Goal: Task Accomplishment & Management: Manage account settings

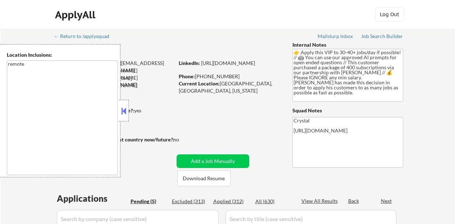
select select ""pending""
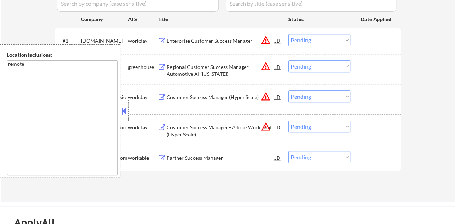
drag, startPoint x: 122, startPoint y: 109, endPoint x: 117, endPoint y: 109, distance: 4.7
click at [118, 109] on div "Location Inclusions: remote" at bounding box center [64, 110] width 129 height 133
click at [127, 114] on button at bounding box center [124, 111] width 8 height 11
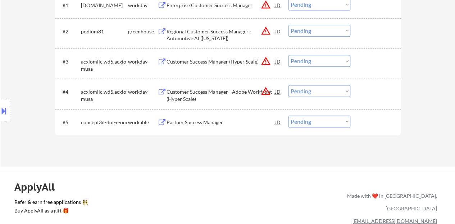
scroll to position [252, 0]
click at [346, 115] on select "Choose an option... Pending Applied Excluded (Questions) Excluded (Expired) Exc…" at bounding box center [319, 121] width 62 height 12
click at [296, 121] on select "Choose an option... Pending Applied Excluded (Questions) Excluded (Expired) Exc…" at bounding box center [319, 121] width 62 height 12
click at [306, 123] on select "Choose an option... Pending Applied Excluded (Questions) Excluded (Expired) Exc…" at bounding box center [319, 121] width 62 height 12
click at [313, 120] on select "Choose an option... Pending Applied Excluded (Questions) Excluded (Expired) Exc…" at bounding box center [319, 121] width 62 height 12
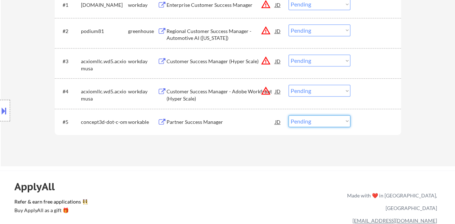
select select ""excluded__bad_match_""
click at [288, 115] on select "Choose an option... Pending Applied Excluded (Questions) Excluded (Expired) Exc…" at bounding box center [319, 121] width 62 height 12
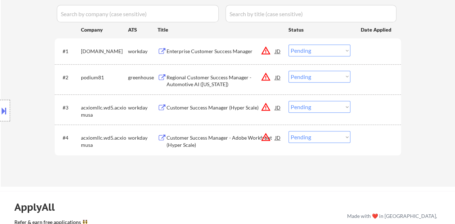
scroll to position [216, 0]
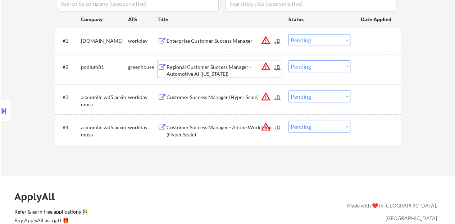
click at [190, 68] on div "Regional Customer Success Manager - Automotive AI (California)" at bounding box center [220, 71] width 109 height 14
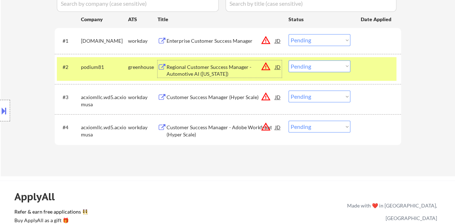
click at [308, 70] on select "Choose an option... Pending Applied Excluded (Questions) Excluded (Expired) Exc…" at bounding box center [319, 66] width 62 height 12
click at [288, 60] on select "Choose an option... Pending Applied Excluded (Questions) Excluded (Expired) Exc…" at bounding box center [319, 66] width 62 height 12
select select ""pending""
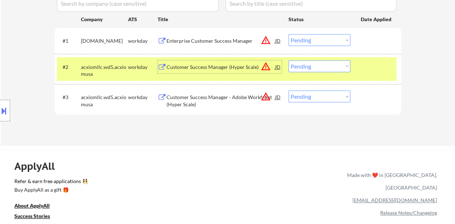
click at [223, 70] on div "Customer Success Manager (Hyper Scale)" at bounding box center [220, 66] width 109 height 13
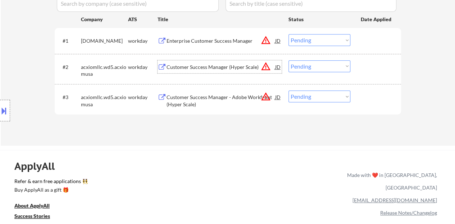
click at [353, 68] on div "#2 acxiomllc.wd5.acxiomusa workday Customer Success Manager (Hyper Scale) JD wa…" at bounding box center [226, 69] width 339 height 24
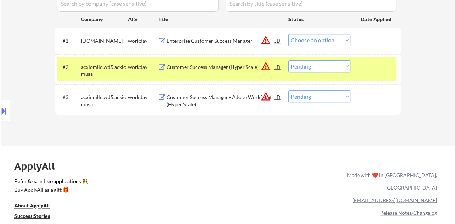
select select ""pending""
click at [309, 68] on select "Choose an option... Pending Applied Excluded (Questions) Excluded (Expired) Exc…" at bounding box center [319, 66] width 62 height 12
click at [276, 66] on div "JD" at bounding box center [277, 66] width 7 height 13
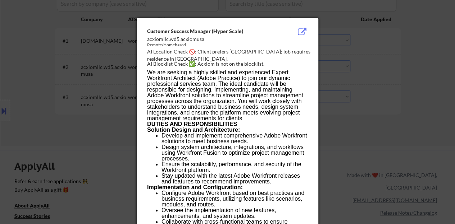
click at [101, 80] on div at bounding box center [227, 112] width 455 height 224
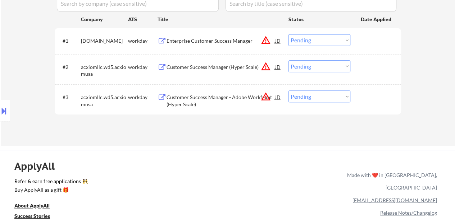
click at [311, 70] on select "Choose an option... Pending Applied Excluded (Questions) Excluded (Expired) Exc…" at bounding box center [319, 66] width 62 height 12
click at [288, 60] on select "Choose an option... Pending Applied Excluded (Questions) Excluded (Expired) Exc…" at bounding box center [319, 66] width 62 height 12
select select ""pending""
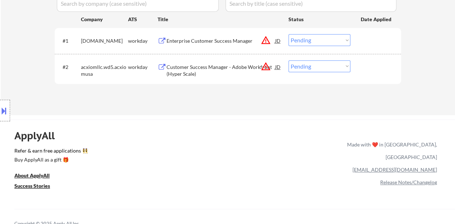
scroll to position [180, 0]
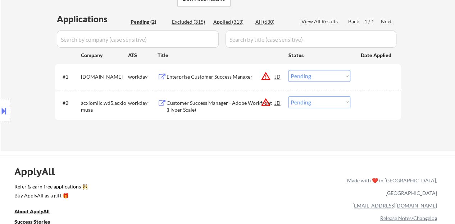
click at [234, 77] on div "Enterprise Customer Success Manager" at bounding box center [220, 76] width 109 height 7
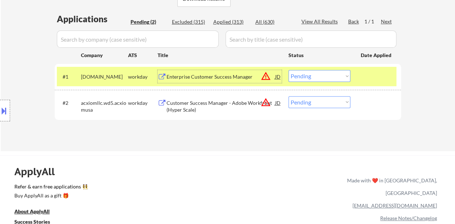
click at [306, 73] on select "Choose an option... Pending Applied Excluded (Questions) Excluded (Expired) Exc…" at bounding box center [319, 76] width 62 height 12
click at [288, 70] on select "Choose an option... Pending Applied Excluded (Questions) Excluded (Expired) Exc…" at bounding box center [319, 76] width 62 height 12
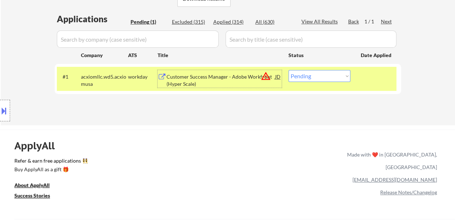
click at [210, 81] on div "Customer Success Manager - Adobe Workfront (Hyper Scale)" at bounding box center [220, 80] width 109 height 14
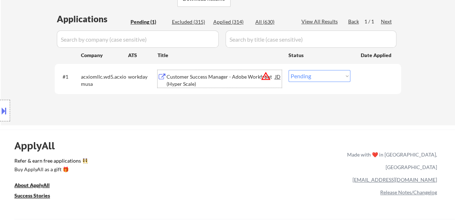
click at [321, 77] on select "Choose an option... Pending Applied Excluded (Questions) Excluded (Expired) Exc…" at bounding box center [319, 76] width 62 height 12
select select ""applied""
click at [288, 70] on select "Choose an option... Pending Applied Excluded (Questions) Excluded (Expired) Exc…" at bounding box center [319, 76] width 62 height 12
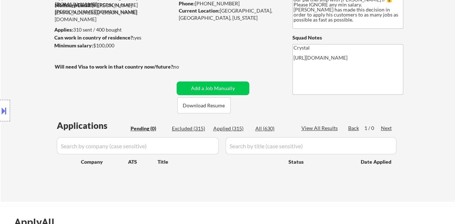
scroll to position [72, 0]
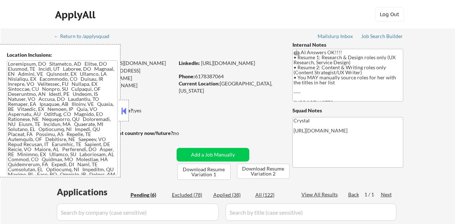
select select ""pending""
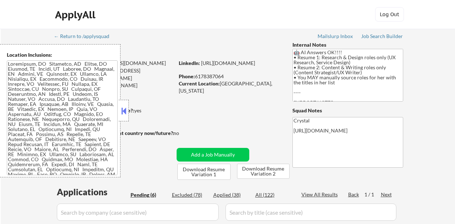
select select ""pending""
click at [126, 104] on div at bounding box center [124, 111] width 10 height 22
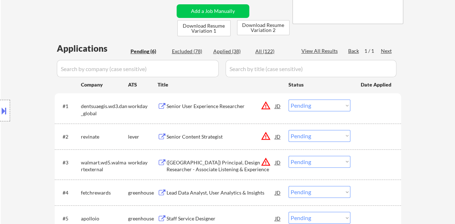
scroll to position [216, 0]
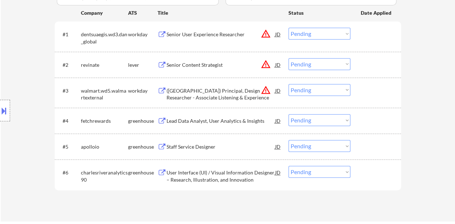
click at [177, 149] on div "Staff Service Designer" at bounding box center [220, 146] width 109 height 7
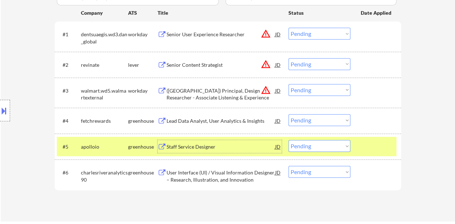
click at [315, 149] on select "Choose an option... Pending Applied Excluded (Questions) Excluded (Expired) Exc…" at bounding box center [319, 146] width 62 height 12
click at [288, 140] on select "Choose an option... Pending Applied Excluded (Questions) Excluded (Expired) Exc…" at bounding box center [319, 146] width 62 height 12
select select ""pending""
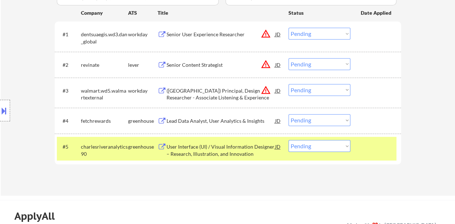
click at [376, 146] on div at bounding box center [377, 146] width 32 height 13
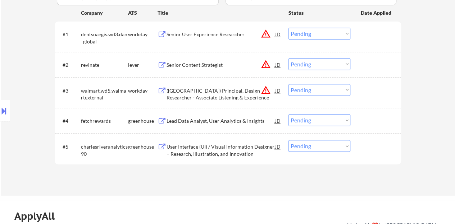
click at [196, 66] on div "Senior Content Strategist" at bounding box center [220, 64] width 109 height 7
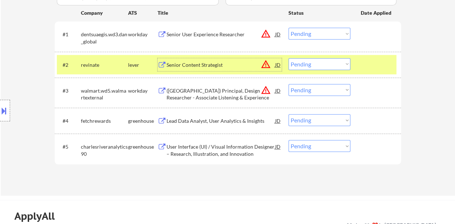
click at [298, 65] on select "Choose an option... Pending Applied Excluded (Questions) Excluded (Expired) Exc…" at bounding box center [319, 64] width 62 height 12
click at [288, 58] on select "Choose an option... Pending Applied Excluded (Questions) Excluded (Expired) Exc…" at bounding box center [319, 64] width 62 height 12
select select ""pending""
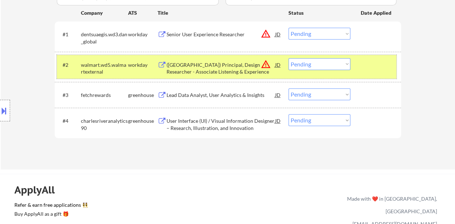
click at [368, 66] on div at bounding box center [377, 64] width 32 height 13
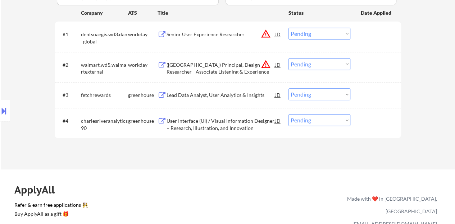
click at [231, 91] on div "Lead Data Analyst, User Analytics & Insights" at bounding box center [220, 94] width 109 height 13
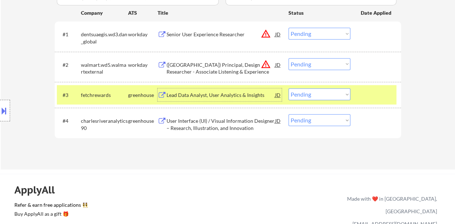
click at [318, 93] on select "Choose an option... Pending Applied Excluded (Questions) Excluded (Expired) Exc…" at bounding box center [319, 94] width 62 height 12
click at [288, 88] on select "Choose an option... Pending Applied Excluded (Questions) Excluded (Expired) Exc…" at bounding box center [319, 94] width 62 height 12
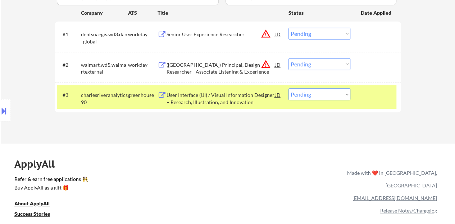
click at [239, 101] on div "User Interface (UI) / Visual Information Designer – Research, Illustration, and…" at bounding box center [220, 99] width 109 height 14
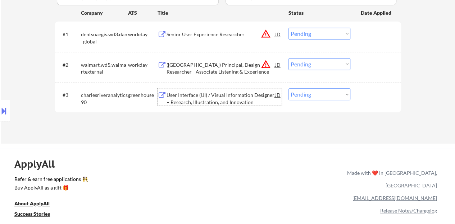
click at [331, 95] on select "Choose an option... Pending Applied Excluded (Questions) Excluded (Expired) Exc…" at bounding box center [319, 94] width 62 height 12
select select ""excluded__expired_""
click at [288, 88] on select "Choose an option... Pending Applied Excluded (Questions) Excluded (Expired) Exc…" at bounding box center [319, 94] width 62 height 12
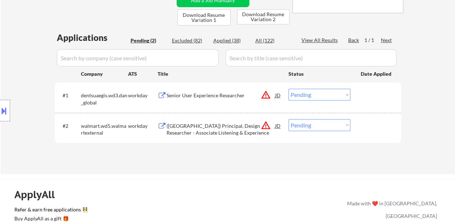
scroll to position [144, 0]
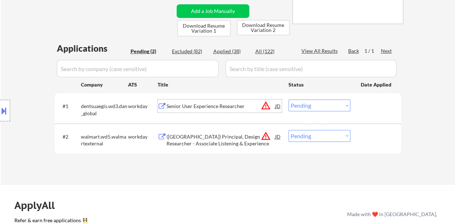
click at [220, 108] on div "Senior User Experience Researcher" at bounding box center [220, 106] width 109 height 7
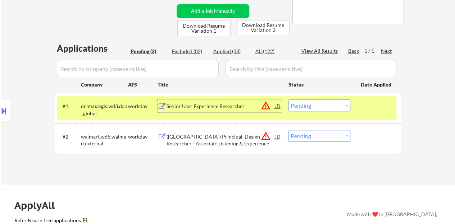
click at [303, 106] on select "Choose an option... Pending Applied Excluded (Questions) Excluded (Expired) Exc…" at bounding box center [319, 106] width 62 height 12
click at [288, 100] on select "Choose an option... Pending Applied Excluded (Questions) Excluded (Expired) Exc…" at bounding box center [319, 106] width 62 height 12
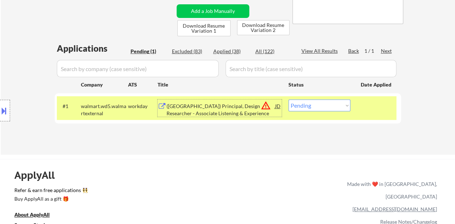
click at [213, 104] on div "(USA) Principal, Design Researcher - Associate Listening & Experience" at bounding box center [220, 110] width 109 height 14
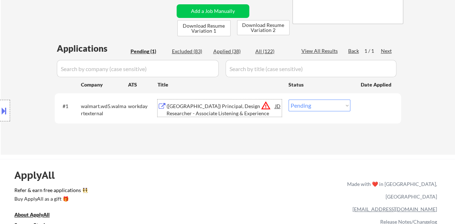
click at [325, 104] on select "Choose an option... Pending Applied Excluded (Questions) Excluded (Expired) Exc…" at bounding box center [319, 106] width 62 height 12
select select ""excluded__bad_match_""
click at [288, 100] on select "Choose an option... Pending Applied Excluded (Questions) Excluded (Expired) Exc…" at bounding box center [319, 106] width 62 height 12
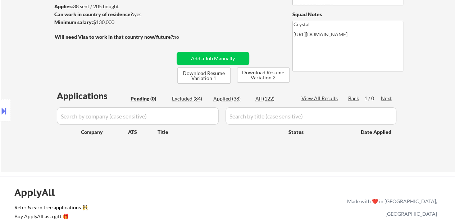
scroll to position [108, 0]
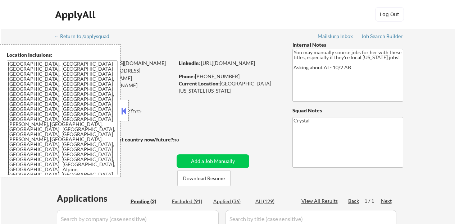
select select ""pending""
click at [129, 111] on strong "Can work in country of residence?:" at bounding box center [94, 110] width 80 height 6
click at [127, 111] on button at bounding box center [124, 111] width 8 height 11
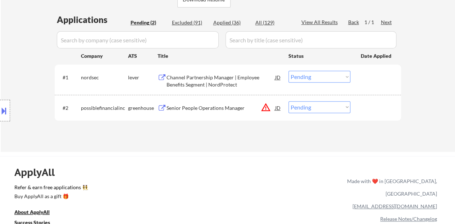
scroll to position [180, 0]
click at [199, 81] on div "Channel Partnership Manager | Employee Benefits Segment | NordProtect" at bounding box center [220, 80] width 109 height 14
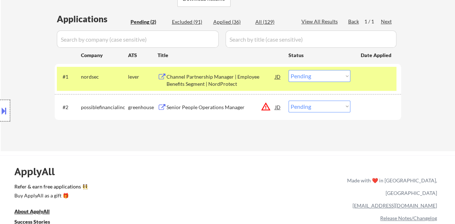
click at [0, 117] on div at bounding box center [5, 111] width 10 height 22
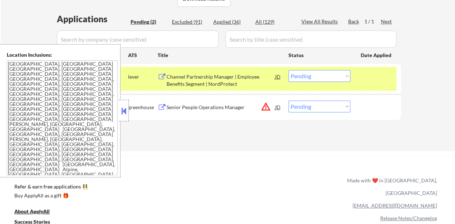
click at [123, 110] on button at bounding box center [124, 111] width 8 height 11
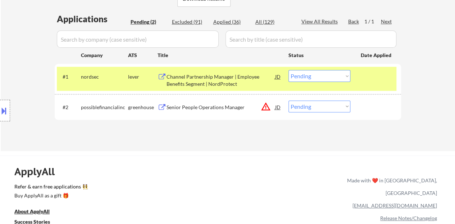
click at [342, 76] on select "Choose an option... Pending Applied Excluded (Questions) Excluded (Expired) Exc…" at bounding box center [319, 76] width 62 height 12
click at [288, 70] on select "Choose an option... Pending Applied Excluded (Questions) Excluded (Expired) Exc…" at bounding box center [319, 76] width 62 height 12
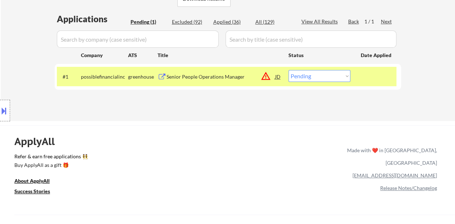
click at [192, 74] on div "Senior People Operations Manager" at bounding box center [220, 76] width 109 height 7
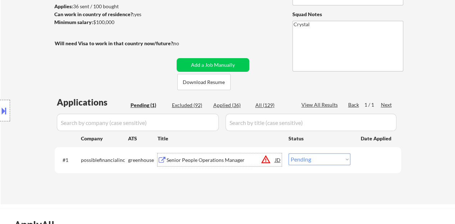
scroll to position [108, 0]
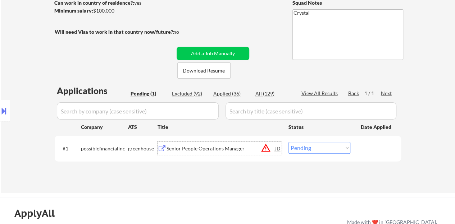
click at [310, 150] on select "Choose an option... Pending Applied Excluded (Questions) Excluded (Expired) Exc…" at bounding box center [319, 148] width 62 height 12
select select ""excluded__location_""
click at [288, 142] on select "Choose an option... Pending Applied Excluded (Questions) Excluded (Expired) Exc…" at bounding box center [319, 148] width 62 height 12
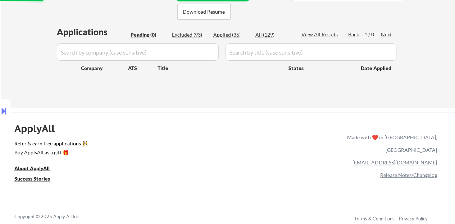
scroll to position [180, 0]
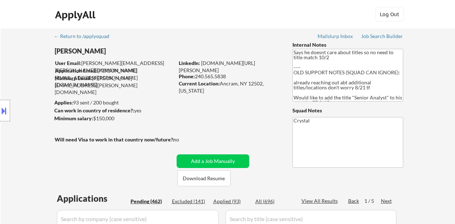
select select ""pending""
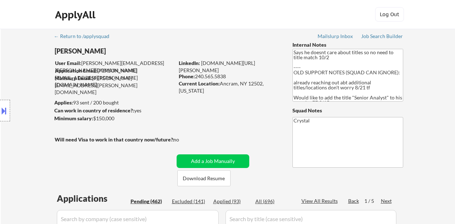
select select ""pending""
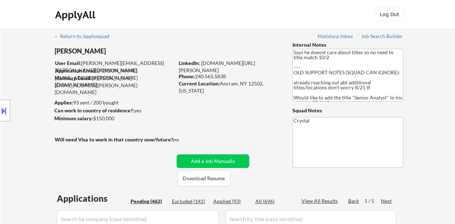
select select ""pending""
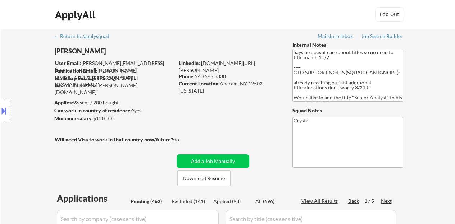
select select ""pending""
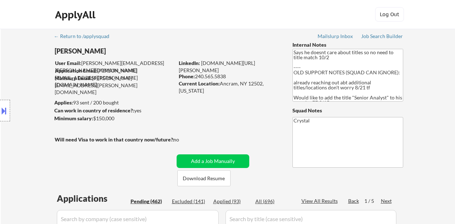
select select ""pending""
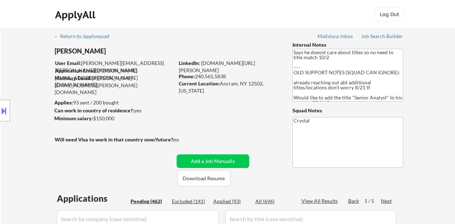
select select ""pending""
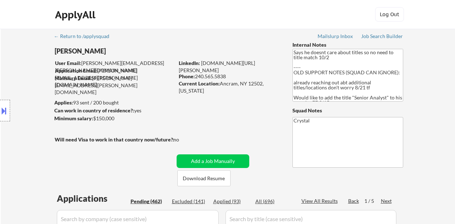
select select ""pending""
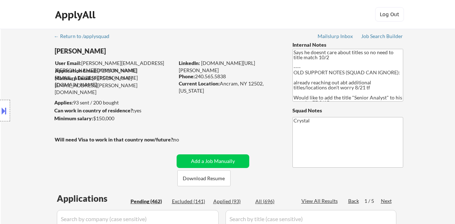
select select ""pending""
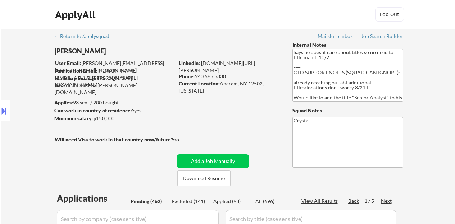
select select ""pending""
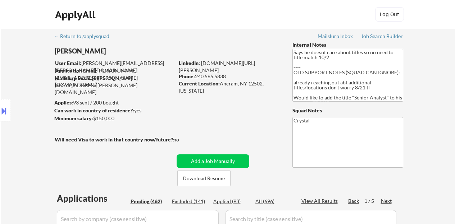
select select ""pending""
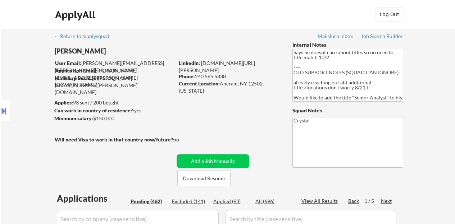
select select ""pending""
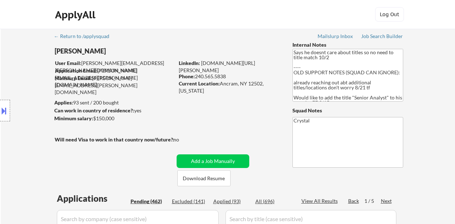
select select ""pending""
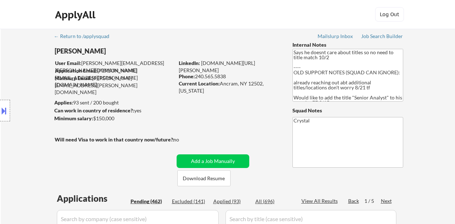
select select ""pending""
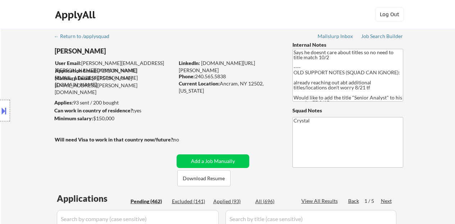
select select ""pending""
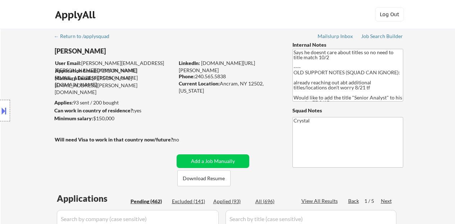
select select ""pending""
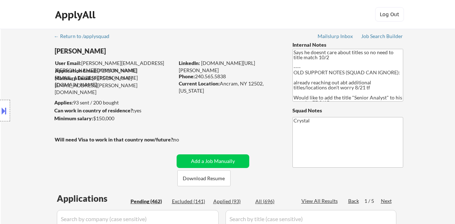
select select ""pending""
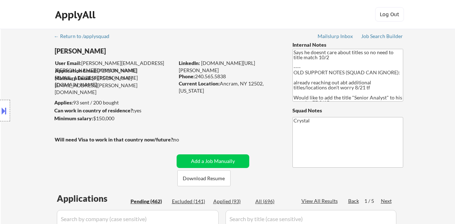
select select ""pending""
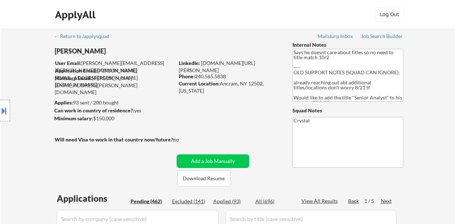
select select ""pending""
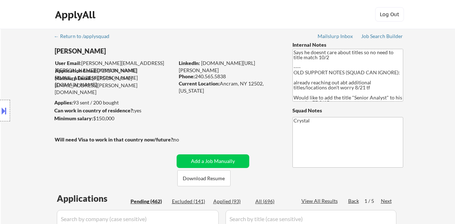
select select ""pending""
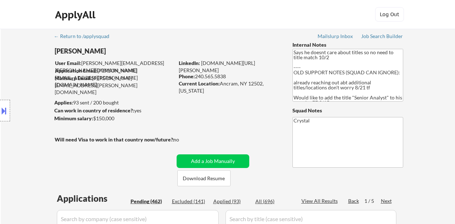
select select ""pending""
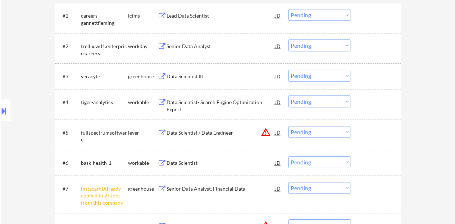
scroll to position [252, 0]
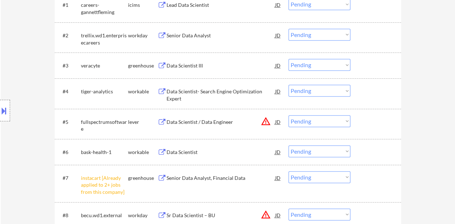
click at [304, 177] on select "Choose an option... Pending Applied Excluded (Questions) Excluded (Expired) Exc…" at bounding box center [319, 177] width 62 height 12
click at [288, 171] on select "Choose an option... Pending Applied Excluded (Questions) Excluded (Expired) Exc…" at bounding box center [319, 177] width 62 height 12
select select ""pending""
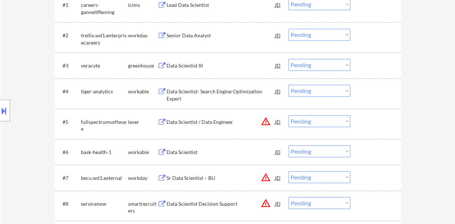
scroll to position [216, 0]
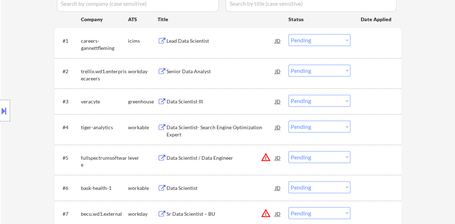
click at [189, 102] on div "Data Scientist III" at bounding box center [220, 101] width 109 height 7
